Goal: Task Accomplishment & Management: Manage account settings

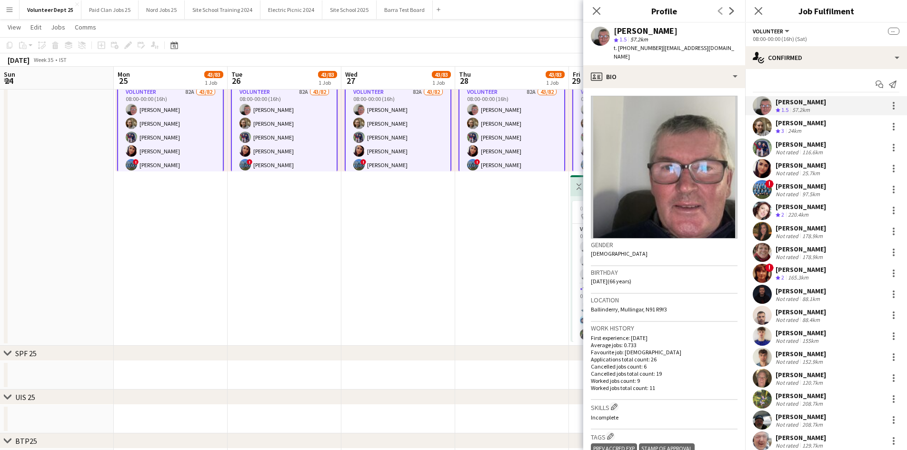
scroll to position [139, 0]
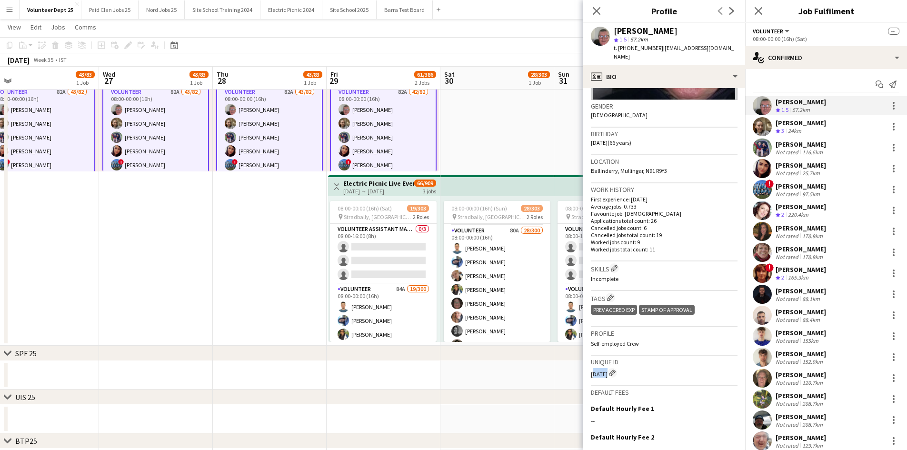
click at [7, 10] on app-icon "Menu" at bounding box center [10, 10] width 8 height 8
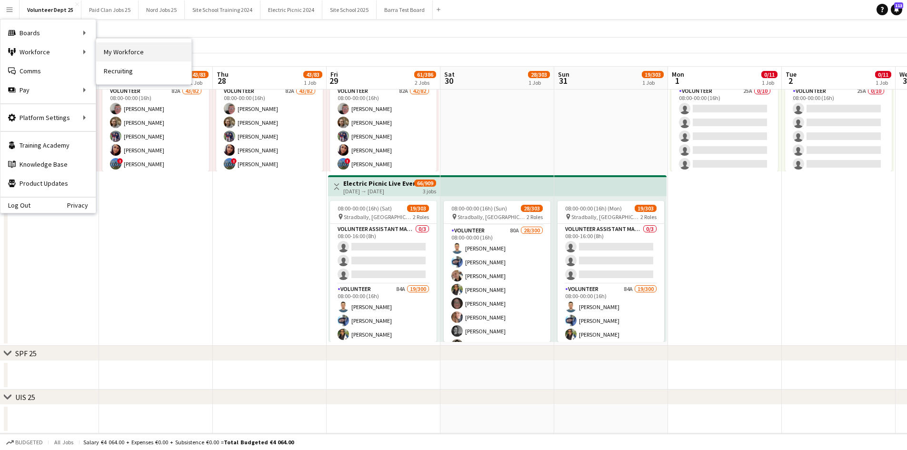
click at [119, 51] on link "My Workforce" at bounding box center [143, 51] width 95 height 19
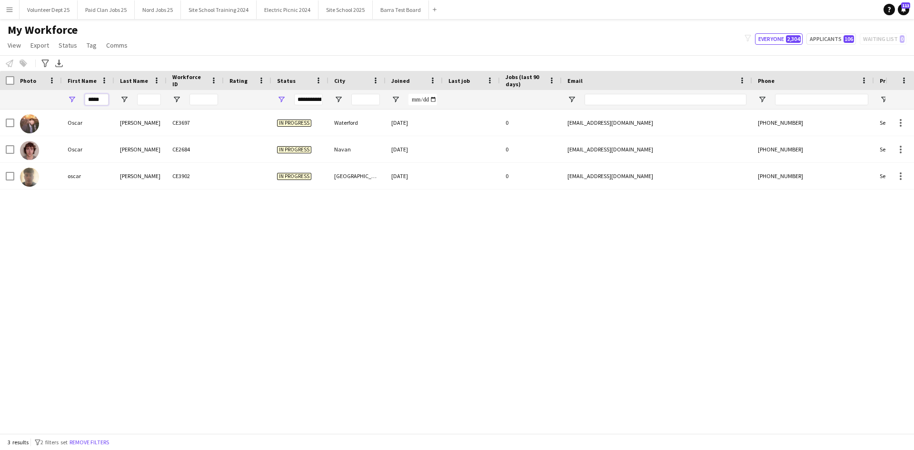
click at [99, 97] on input "*****" at bounding box center [97, 99] width 24 height 11
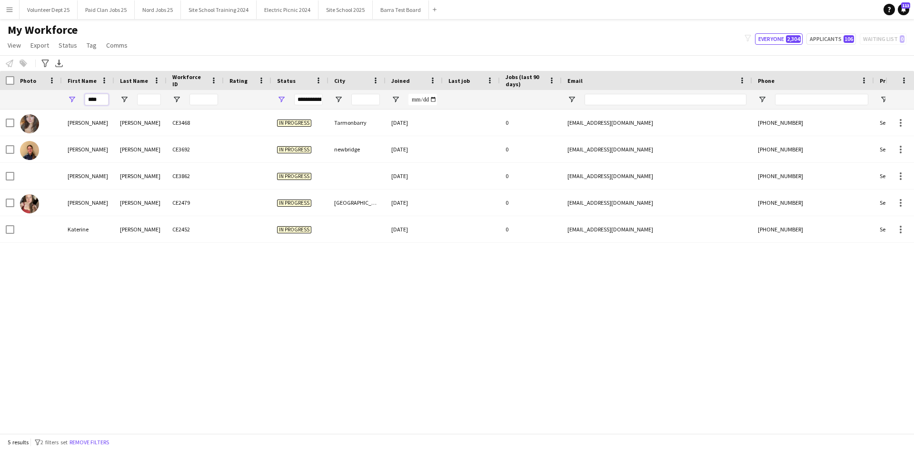
type input "****"
click at [280, 99] on span "Open Filter Menu" at bounding box center [281, 99] width 9 height 9
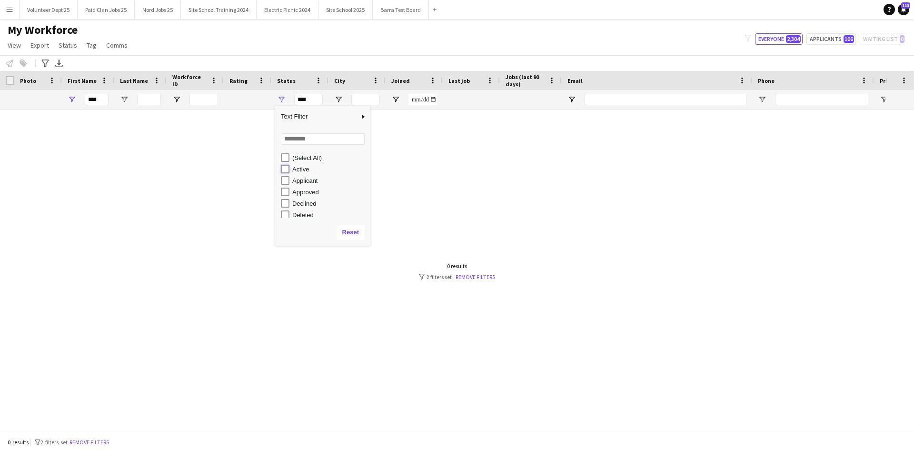
type input "**********"
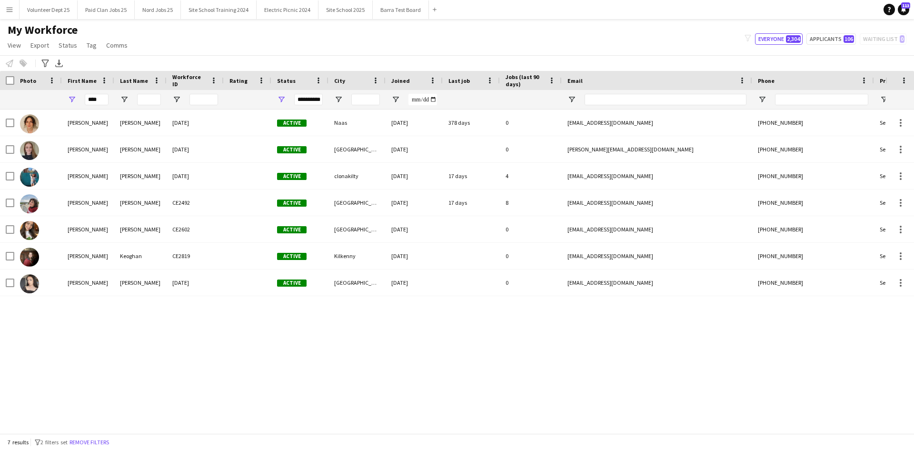
click at [267, 46] on div "My Workforce View Views Default view New view Update view Delete view Edit name…" at bounding box center [457, 39] width 914 height 32
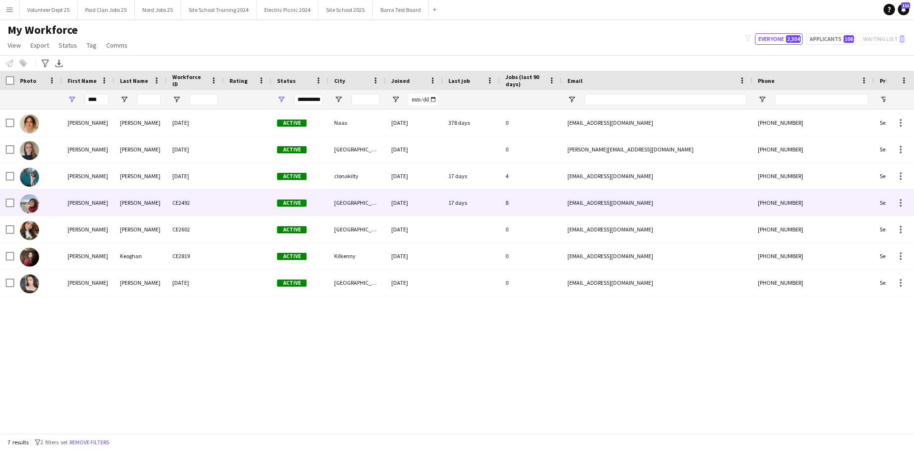
click at [73, 204] on div "[PERSON_NAME]" at bounding box center [88, 202] width 52 height 26
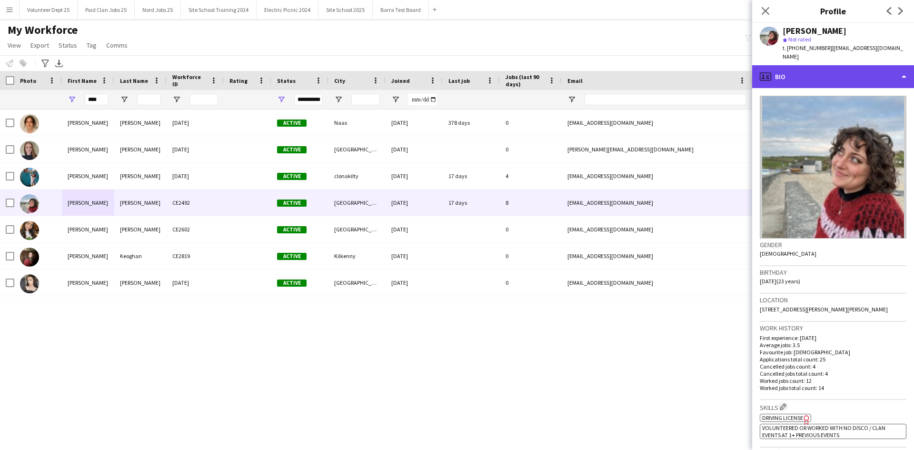
click at [833, 66] on div "profile Bio" at bounding box center [833, 76] width 162 height 23
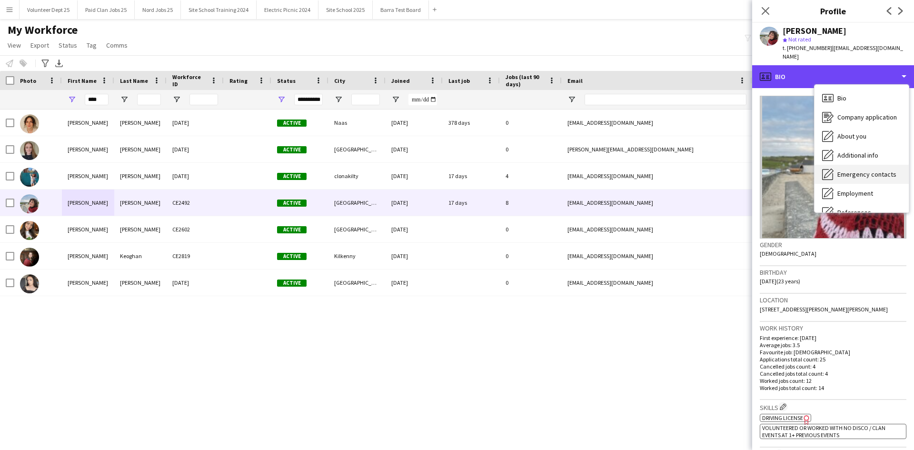
scroll to position [89, 0]
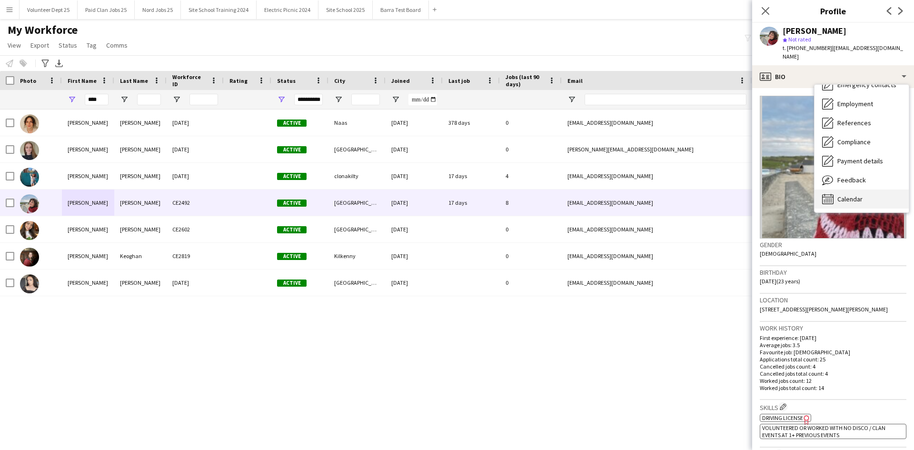
click at [863, 190] on div "Calendar Calendar" at bounding box center [861, 198] width 94 height 19
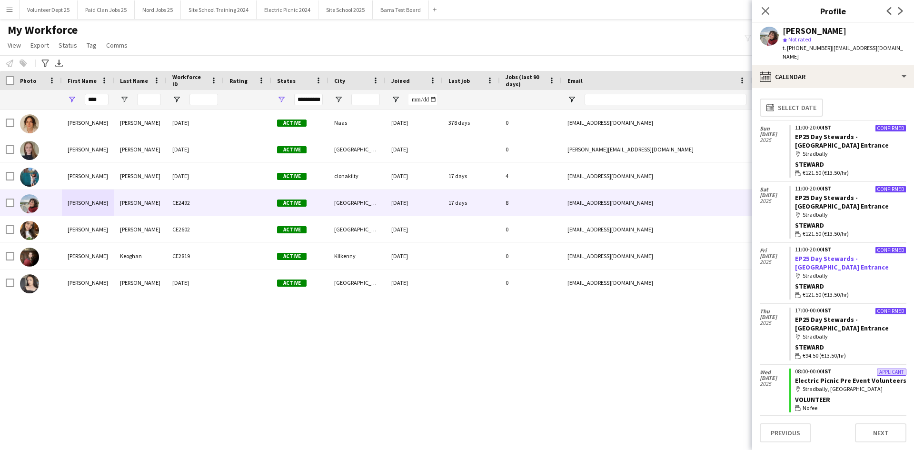
scroll to position [0, 0]
drag, startPoint x: 801, startPoint y: 302, endPoint x: 813, endPoint y: 303, distance: 11.5
click at [813, 308] on div "17:00-00:00 IST" at bounding box center [850, 311] width 111 height 6
drag, startPoint x: 794, startPoint y: 302, endPoint x: 825, endPoint y: 305, distance: 31.6
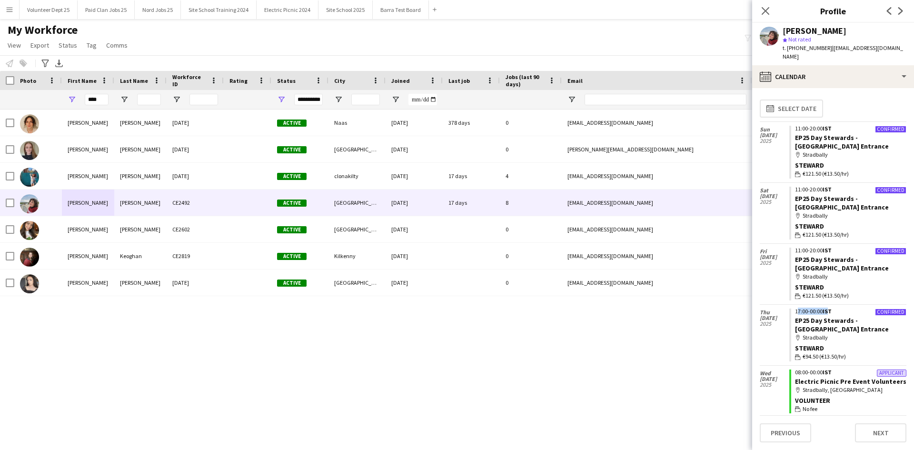
click at [825, 308] on div "17:00-00:00 IST" at bounding box center [850, 311] width 111 height 6
click at [825, 307] on span "IST" at bounding box center [827, 310] width 9 height 7
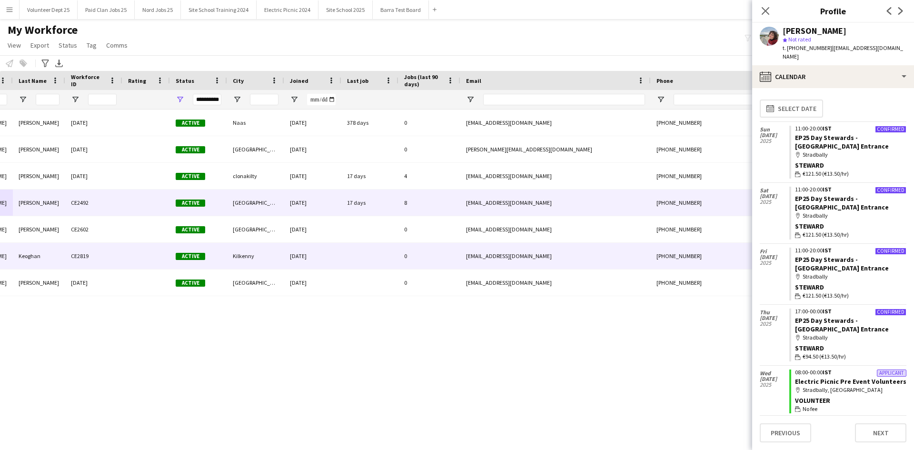
scroll to position [0, 103]
